Goal: Transaction & Acquisition: Purchase product/service

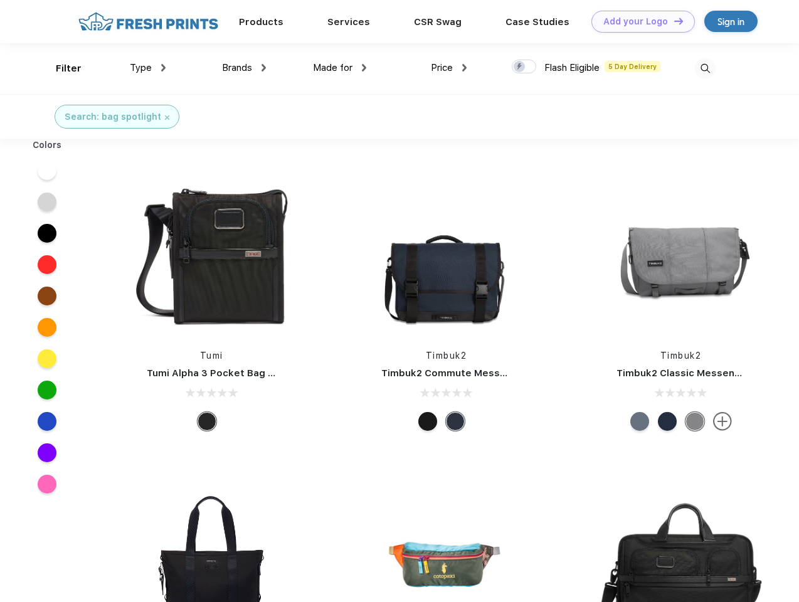
click at [638, 21] on link "Add your Logo Design Tool" at bounding box center [642, 22] width 103 height 22
click at [0, 0] on div "Design Tool" at bounding box center [0, 0] width 0 height 0
click at [673, 21] on link "Add your Logo Design Tool" at bounding box center [642, 22] width 103 height 22
click at [60, 68] on div "Filter" at bounding box center [69, 68] width 26 height 14
click at [148, 68] on span "Type" at bounding box center [141, 67] width 22 height 11
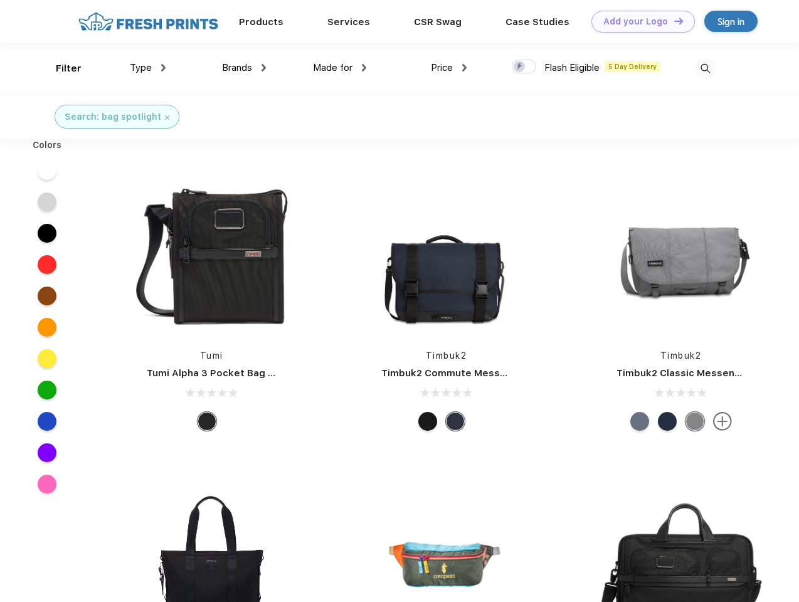
click at [244, 68] on span "Brands" at bounding box center [237, 67] width 30 height 11
click at [340, 68] on span "Made for" at bounding box center [332, 67] width 39 height 11
click at [449, 68] on span "Price" at bounding box center [442, 67] width 22 height 11
click at [524, 67] on div at bounding box center [523, 67] width 24 height 14
click at [520, 67] on input "checkbox" at bounding box center [515, 63] width 8 height 8
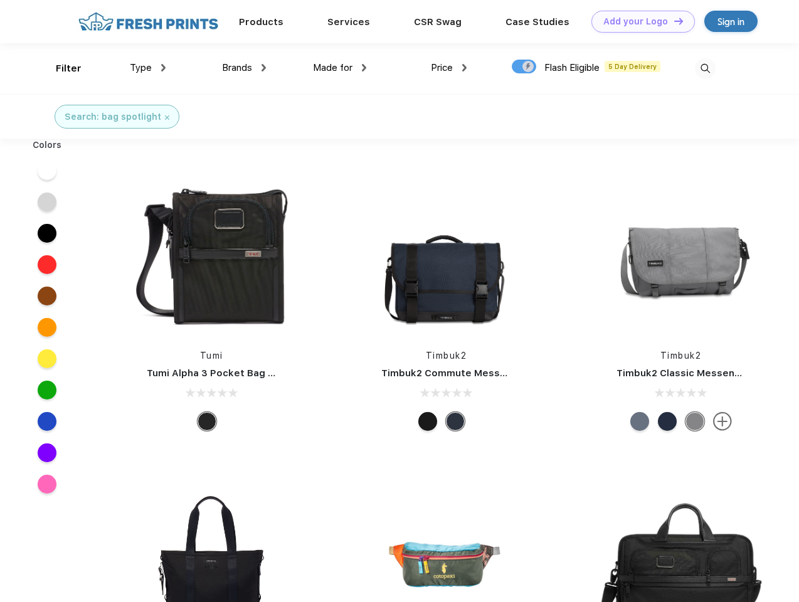
click at [705, 68] on img at bounding box center [705, 68] width 21 height 21
